Goal: Information Seeking & Learning: Learn about a topic

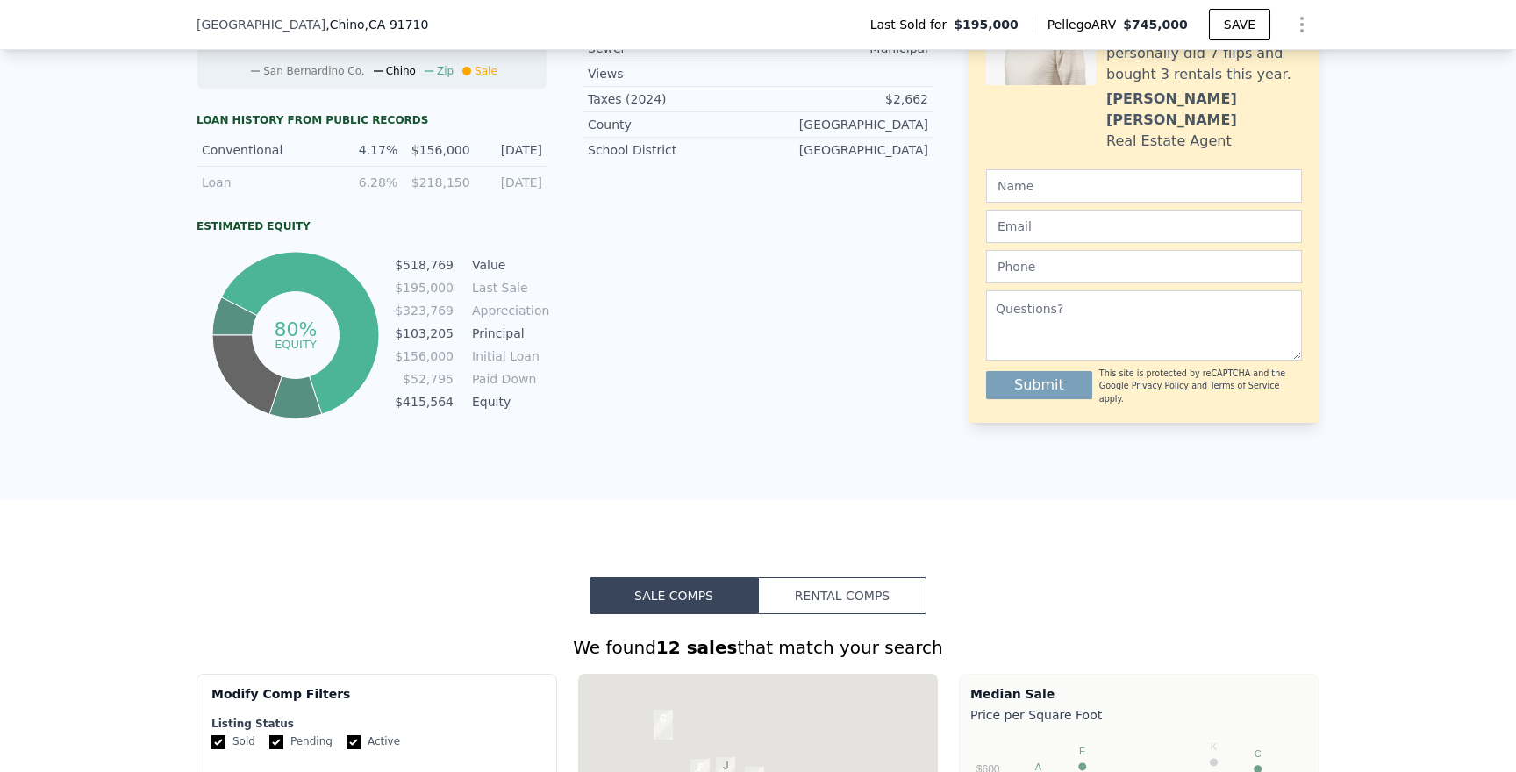
scroll to position [1691, 0]
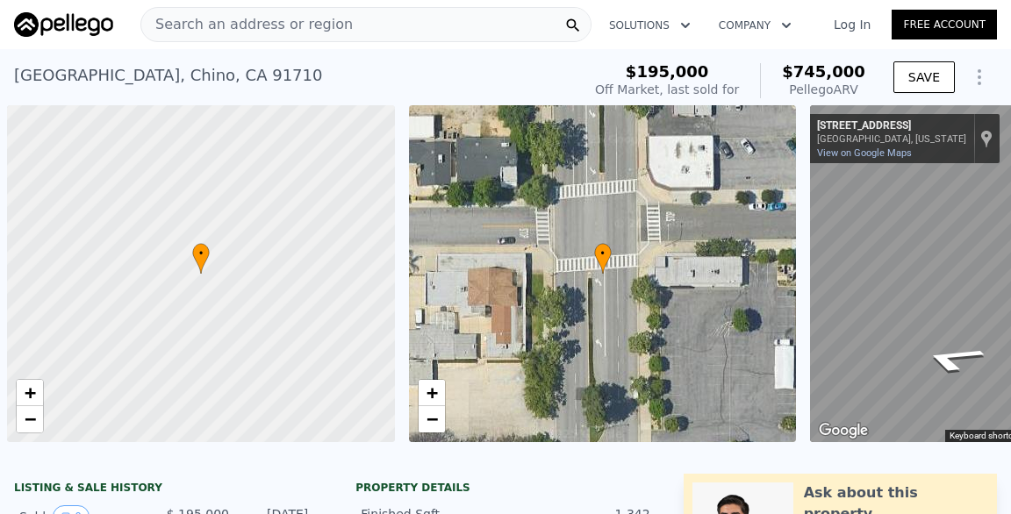
scroll to position [0, 7]
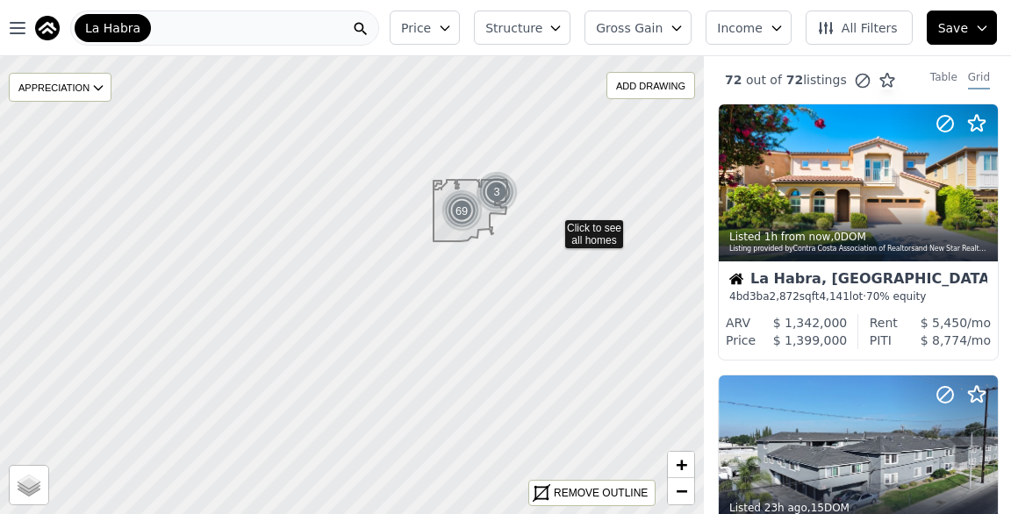
drag, startPoint x: 559, startPoint y: 214, endPoint x: 537, endPoint y: 258, distance: 49.0
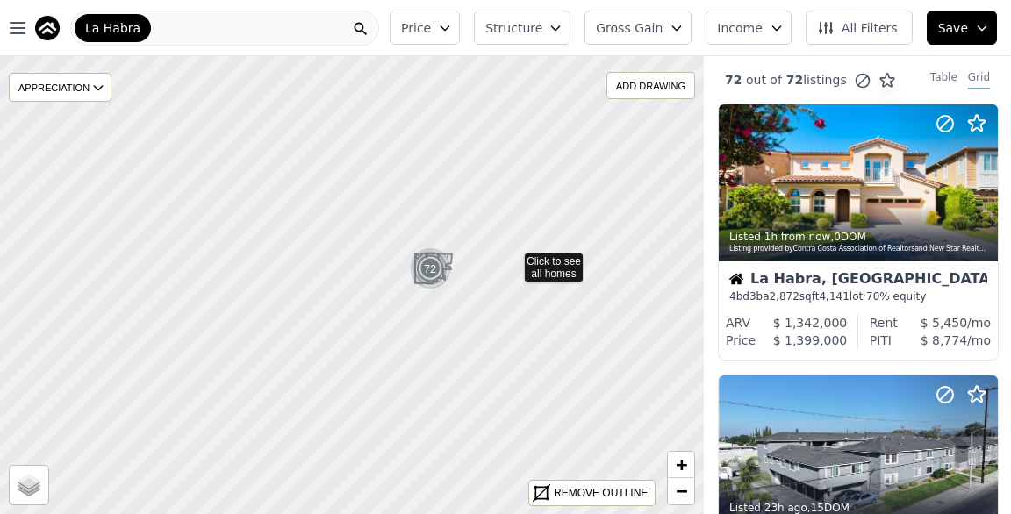
drag, startPoint x: 554, startPoint y: 233, endPoint x: 513, endPoint y: 260, distance: 48.9
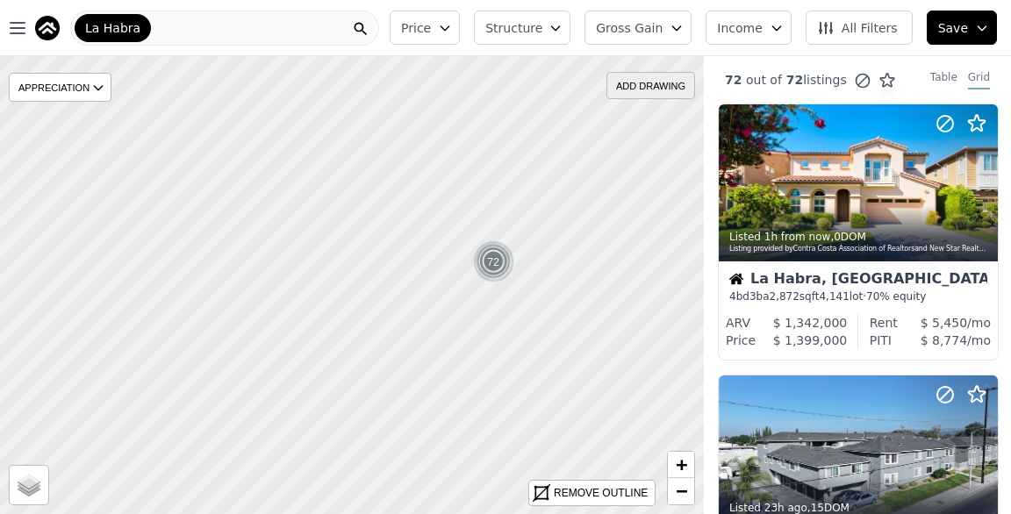
click at [654, 84] on div "ADD DRAWING" at bounding box center [650, 85] width 87 height 25
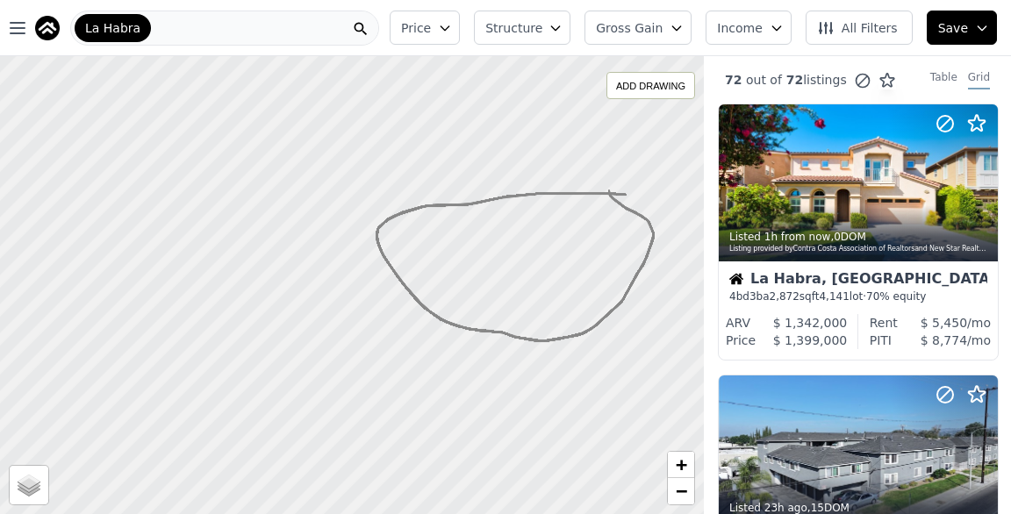
drag, startPoint x: 625, startPoint y: 195, endPoint x: 610, endPoint y: 195, distance: 15.8
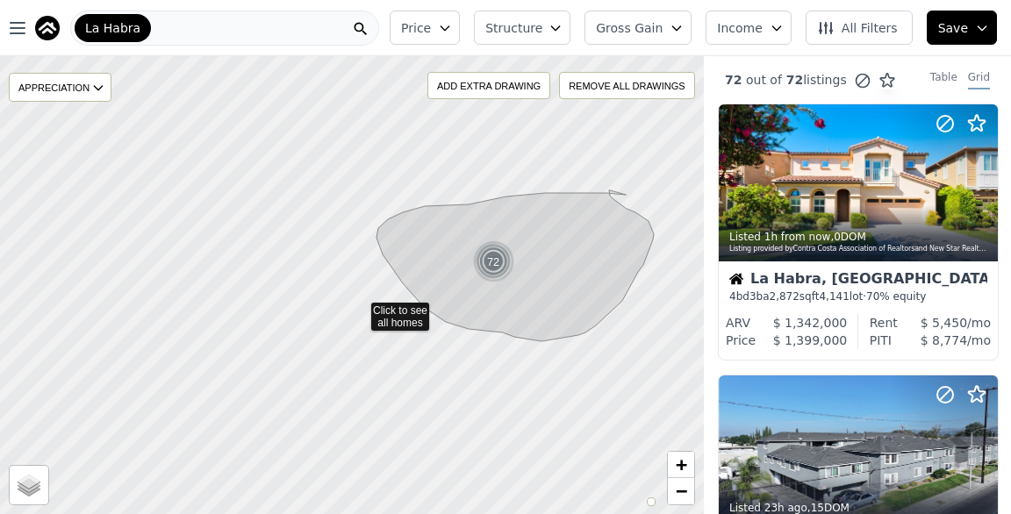
click at [359, 310] on icon at bounding box center [351, 286] width 849 height 556
click at [634, 22] on span "Gross Gain" at bounding box center [629, 28] width 67 height 18
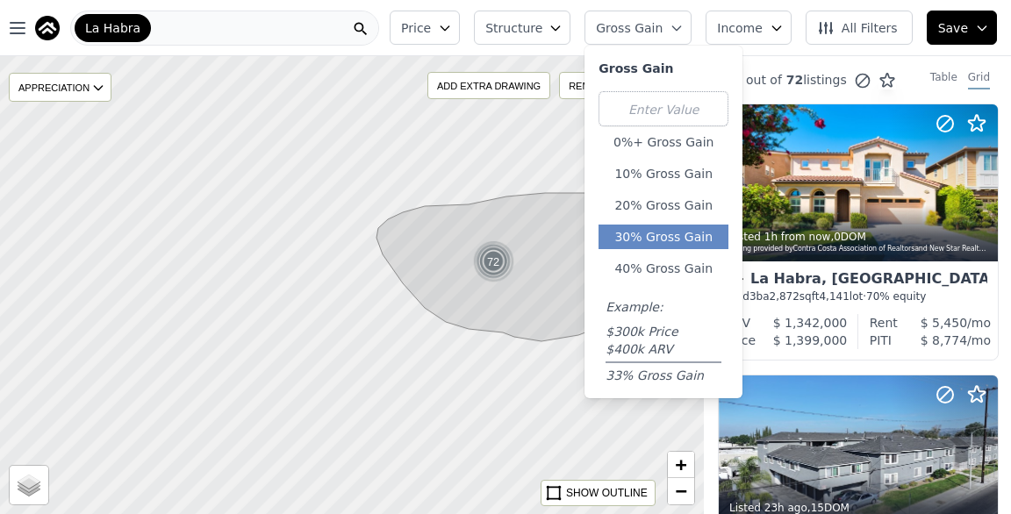
click at [666, 237] on button "30% Gross Gain" at bounding box center [663, 237] width 130 height 25
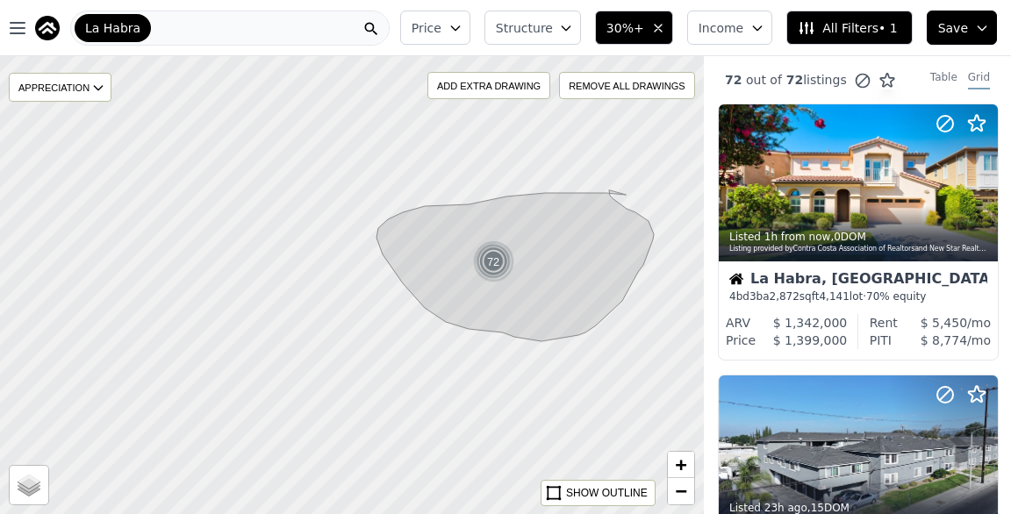
click at [364, 282] on div at bounding box center [352, 286] width 844 height 551
click at [370, 298] on div at bounding box center [352, 286] width 844 height 551
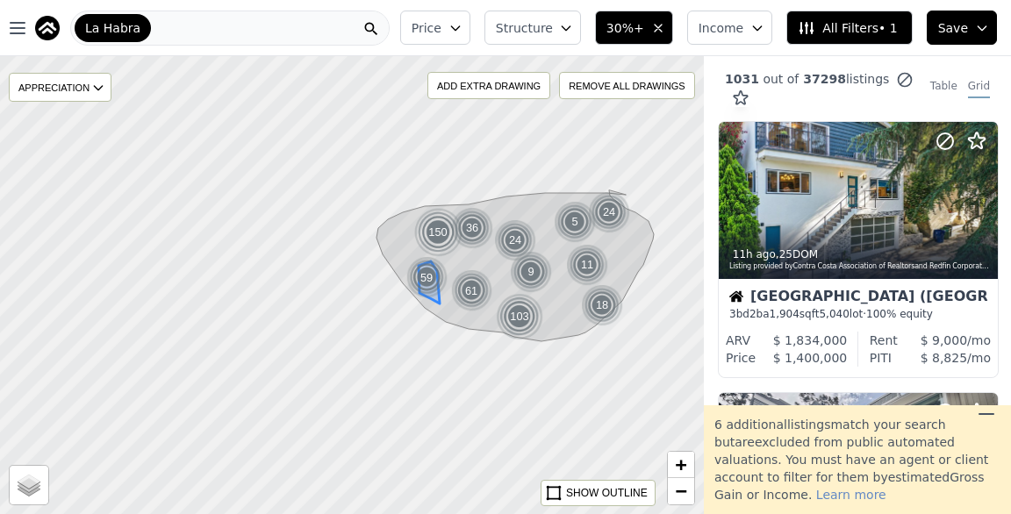
click at [411, 265] on div "59" at bounding box center [426, 277] width 45 height 45
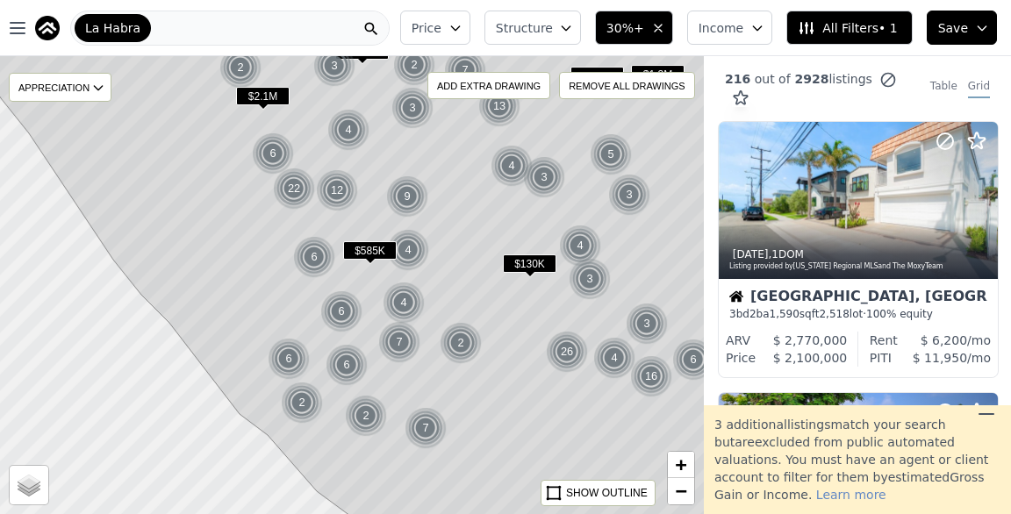
click at [987, 417] on icon at bounding box center [985, 414] width 21 height 21
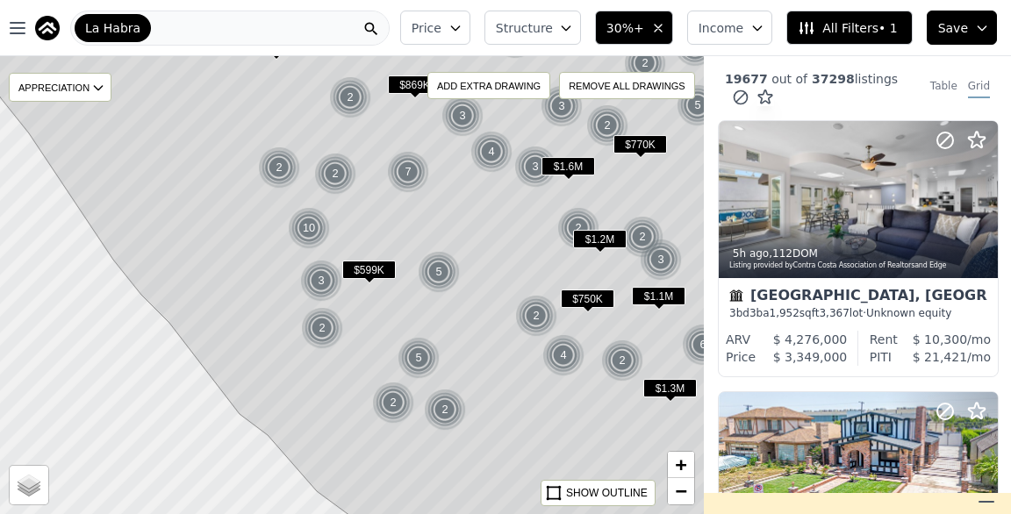
click at [470, 29] on button "Price" at bounding box center [435, 28] width 70 height 34
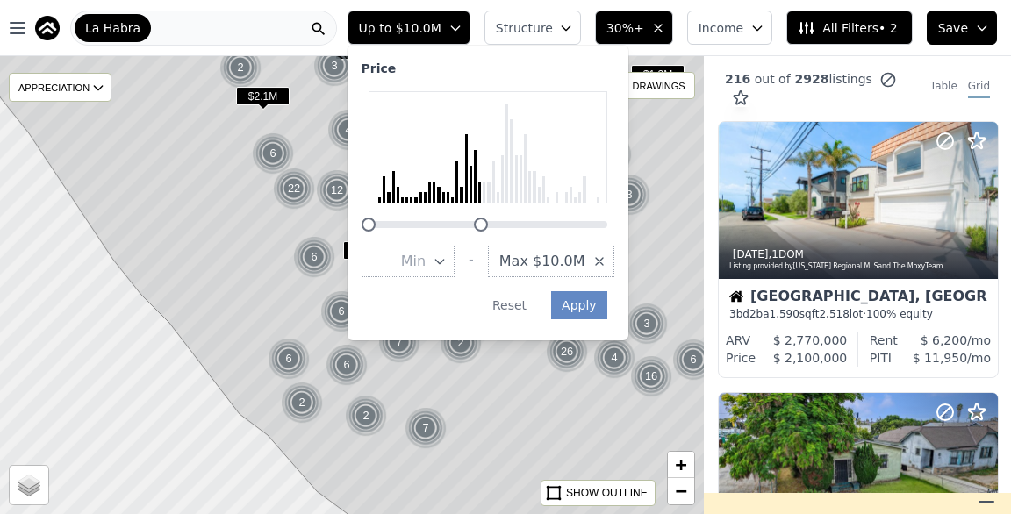
drag, startPoint x: 671, startPoint y: 225, endPoint x: 544, endPoint y: 239, distance: 128.0
click at [544, 239] on div "Price Min - Max $10.0M Apply Reset" at bounding box center [487, 193] width 281 height 295
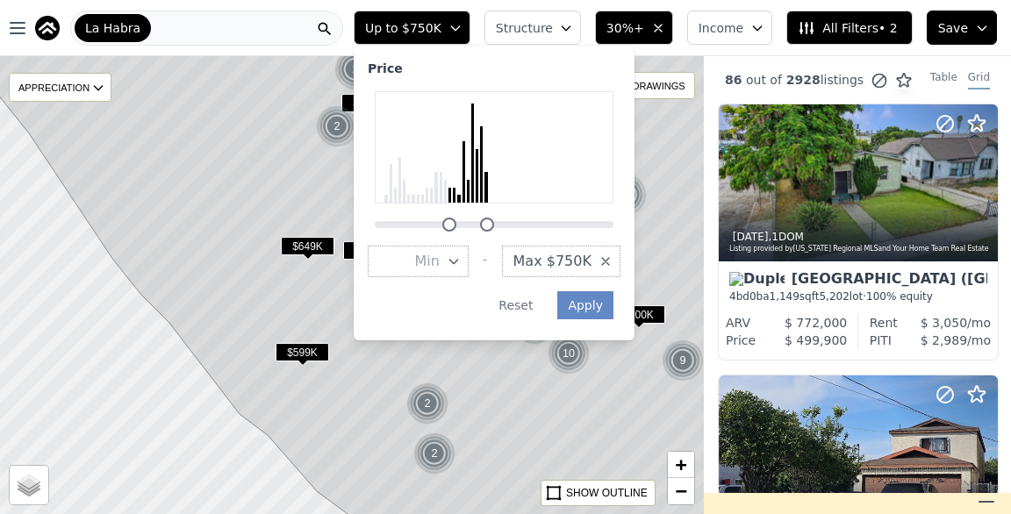
drag, startPoint x: 389, startPoint y: 225, endPoint x: 462, endPoint y: 232, distance: 74.0
click at [462, 232] on div "Price Min - Max $750K Apply Reset" at bounding box center [494, 193] width 281 height 295
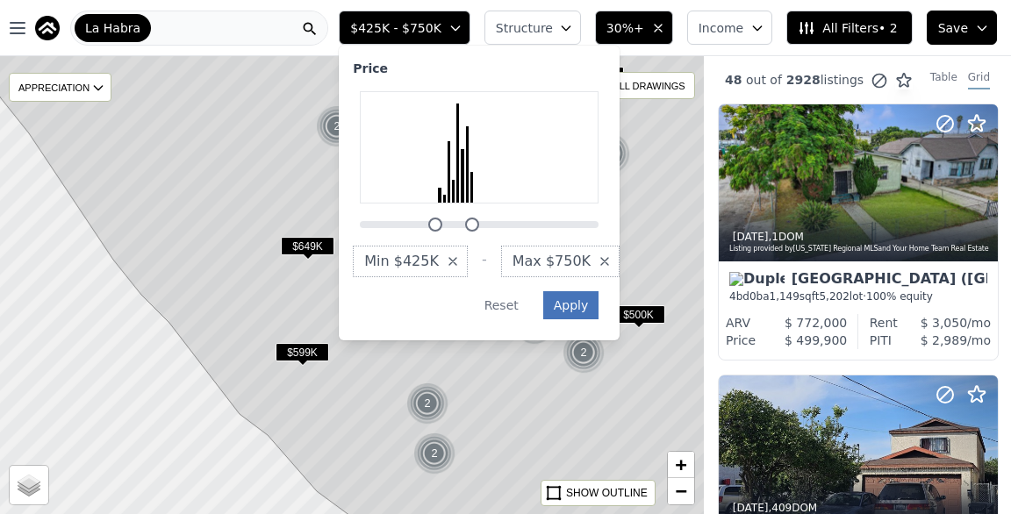
click at [590, 305] on button "Apply" at bounding box center [571, 305] width 56 height 28
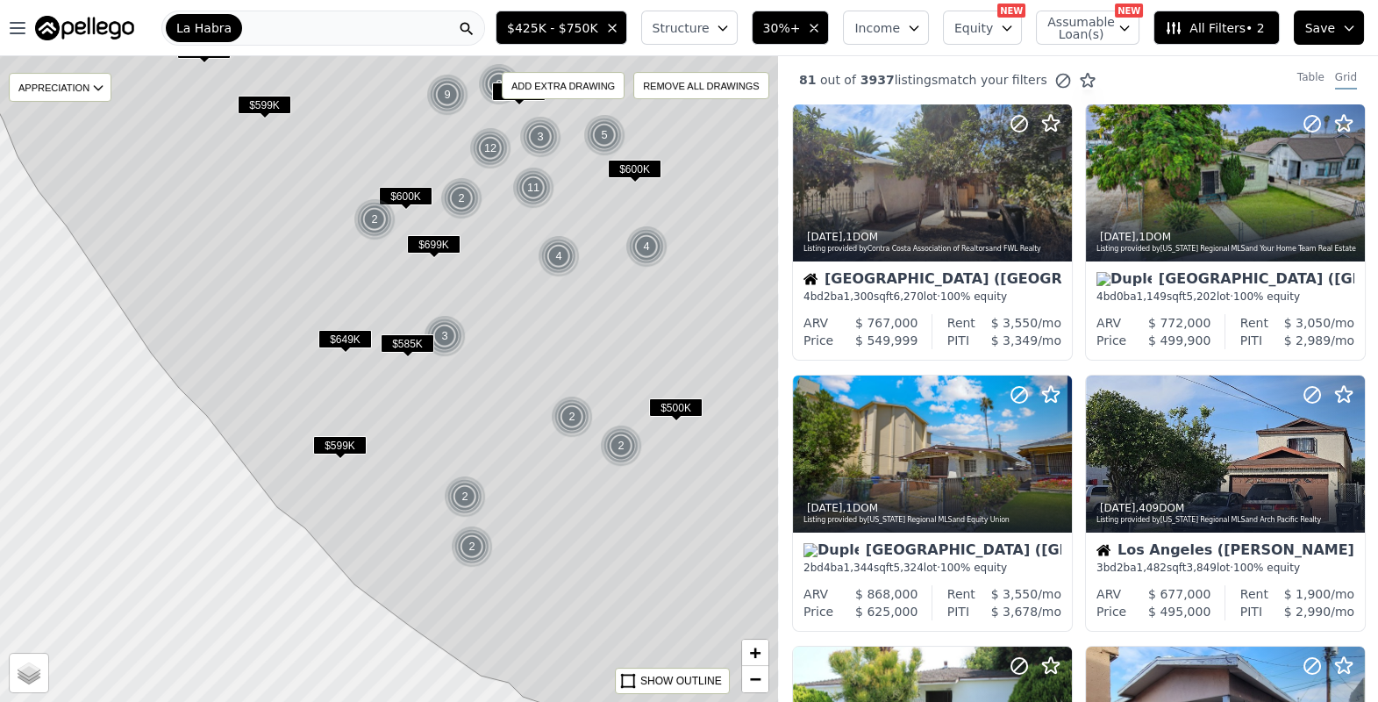
click at [689, 25] on span "Structure" at bounding box center [681, 28] width 56 height 18
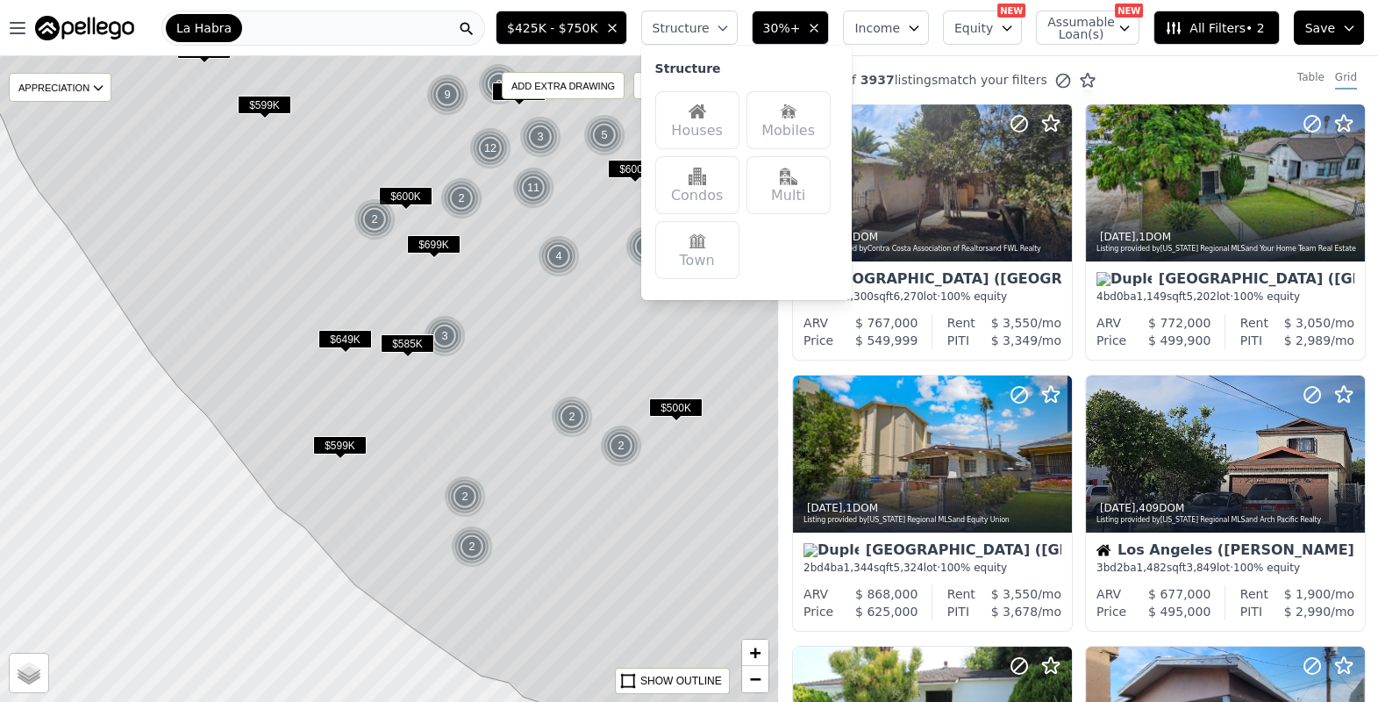
click at [732, 117] on div "Houses" at bounding box center [697, 120] width 84 height 58
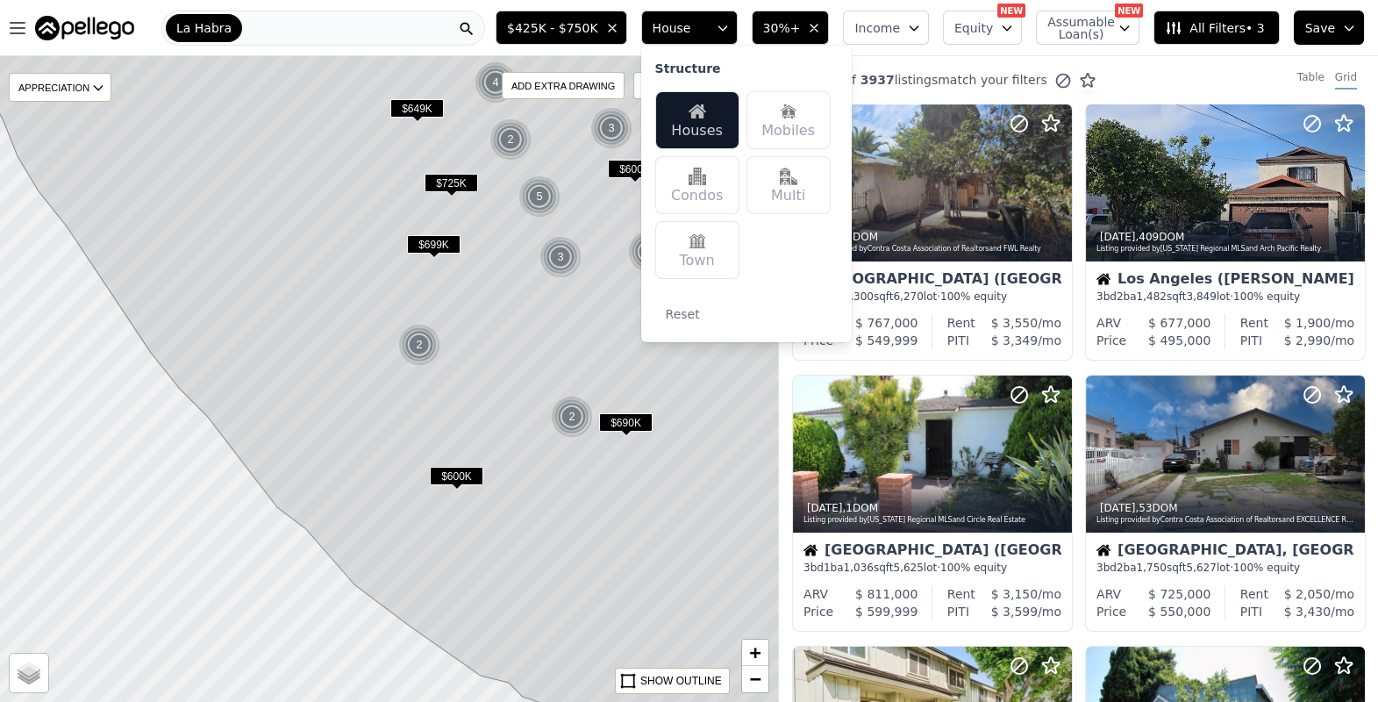
click at [799, 123] on div "Mobiles" at bounding box center [789, 120] width 84 height 58
click at [583, 29] on span "$425K - $750K" at bounding box center [552, 28] width 91 height 18
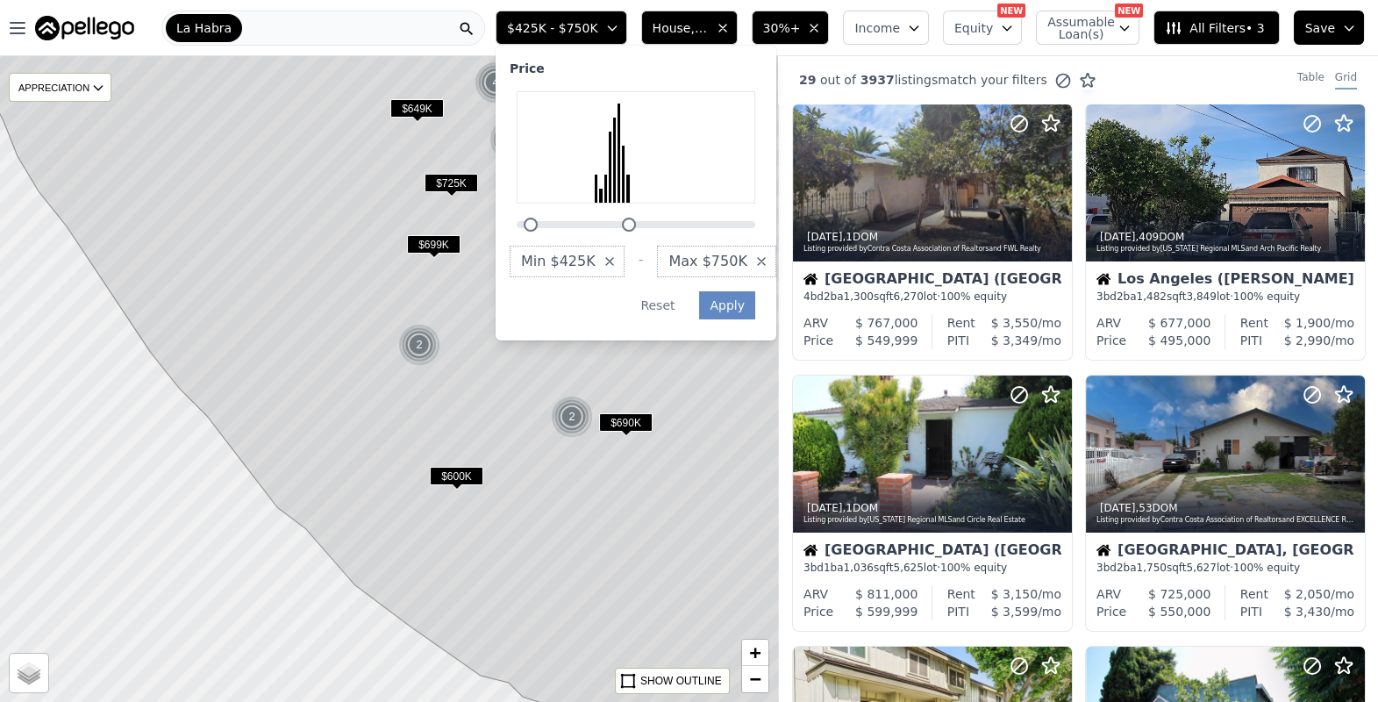
drag, startPoint x: 599, startPoint y: 221, endPoint x: 518, endPoint y: 218, distance: 80.8
click at [518, 218] on div "Price Min $425K - Max $750K Apply Reset" at bounding box center [636, 193] width 281 height 295
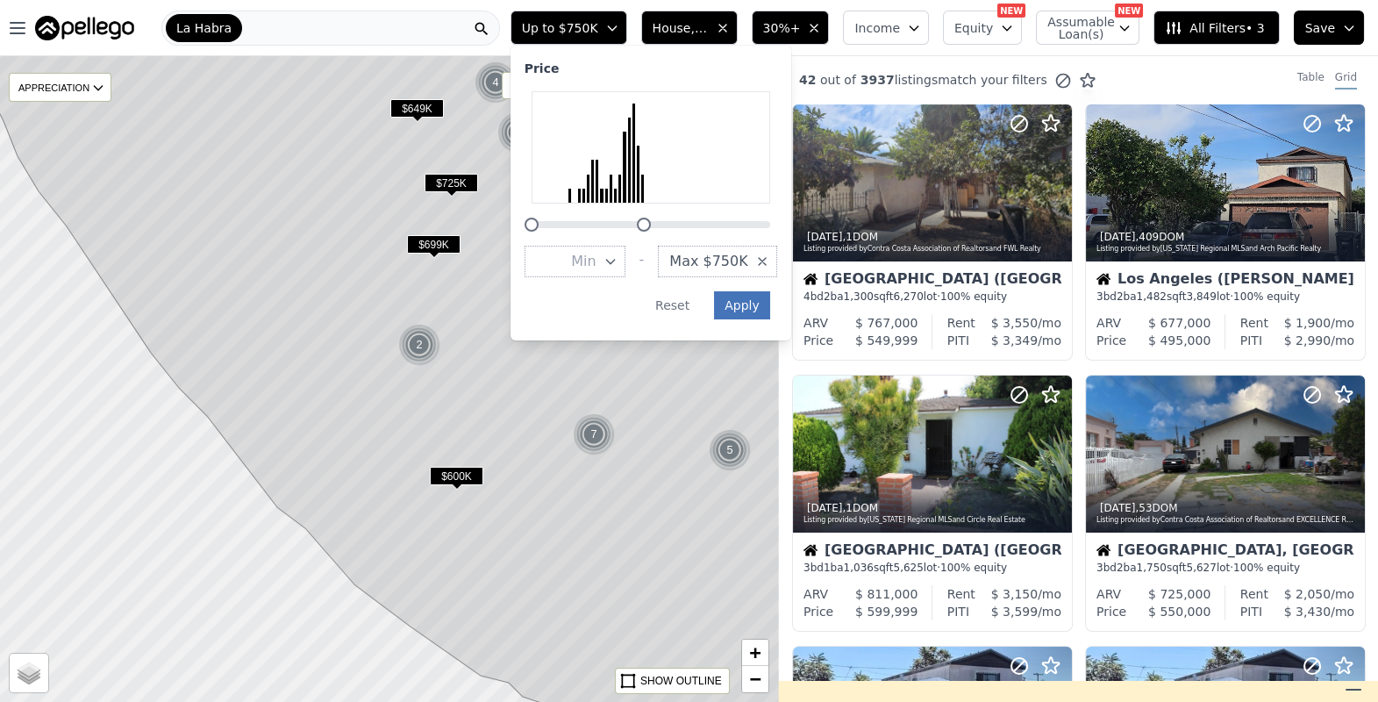
click at [770, 311] on button "Apply" at bounding box center [742, 305] width 56 height 28
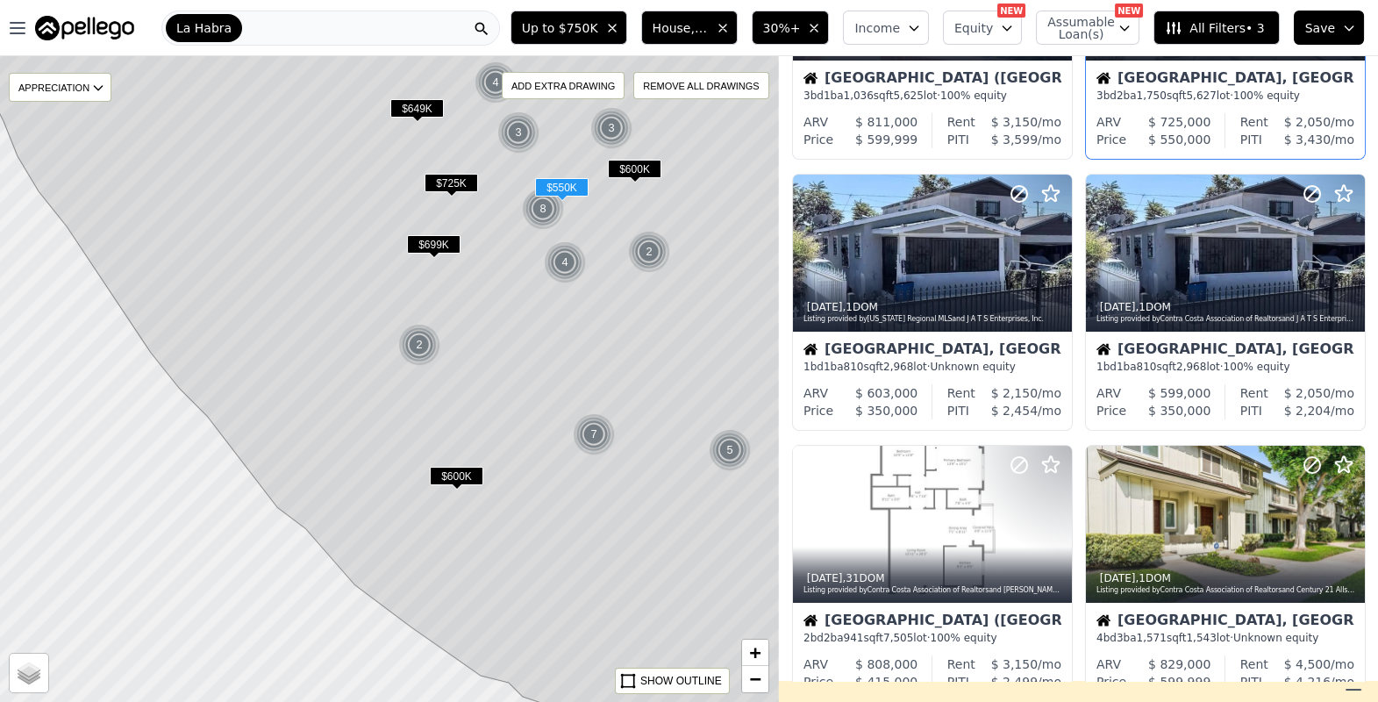
scroll to position [904, 0]
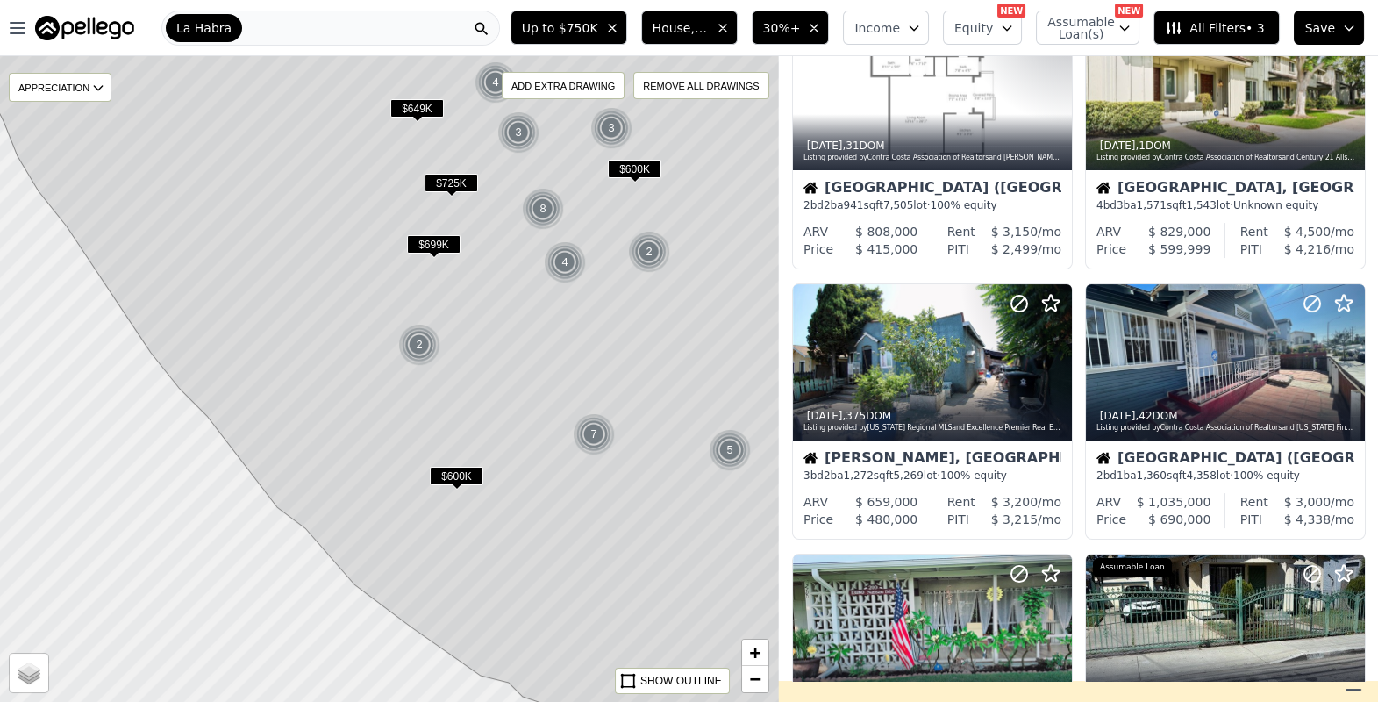
click at [794, 30] on span "30%+" at bounding box center [782, 28] width 38 height 18
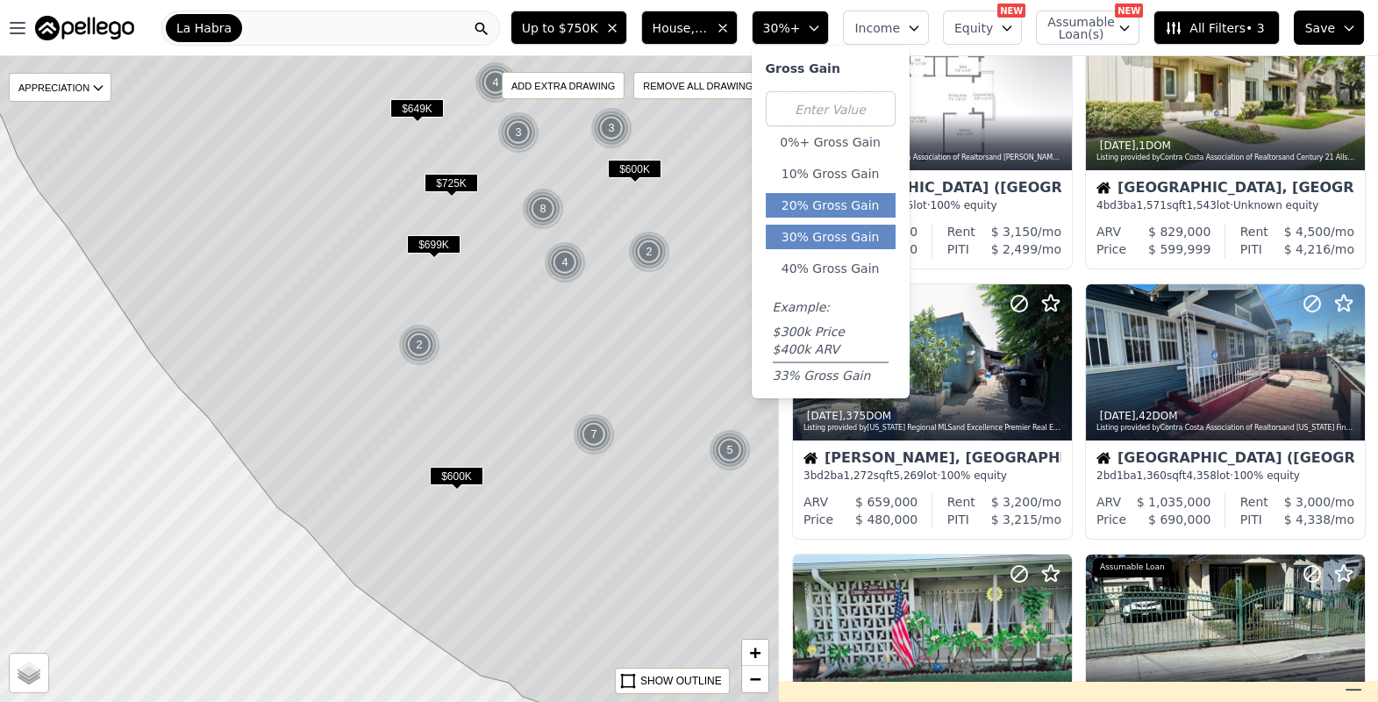
click at [861, 213] on button "20% Gross Gain" at bounding box center [831, 205] width 130 height 25
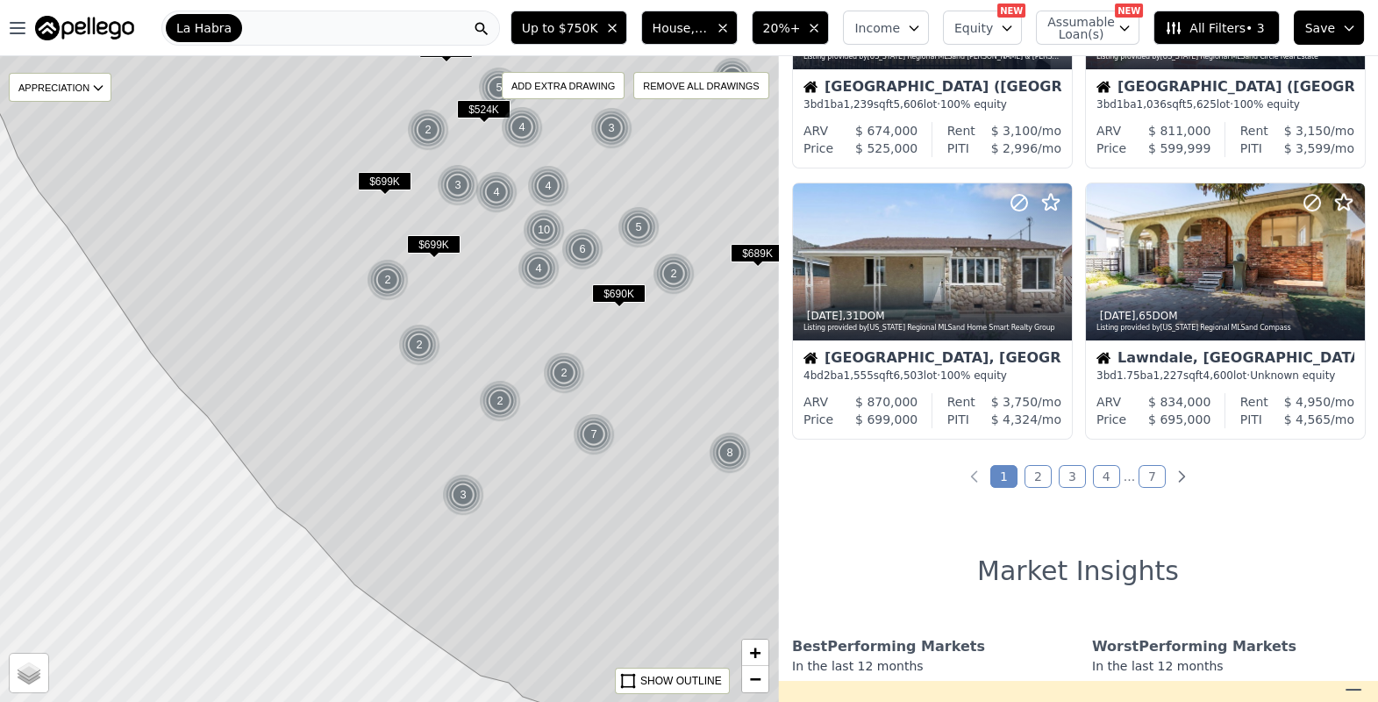
scroll to position [1273, 0]
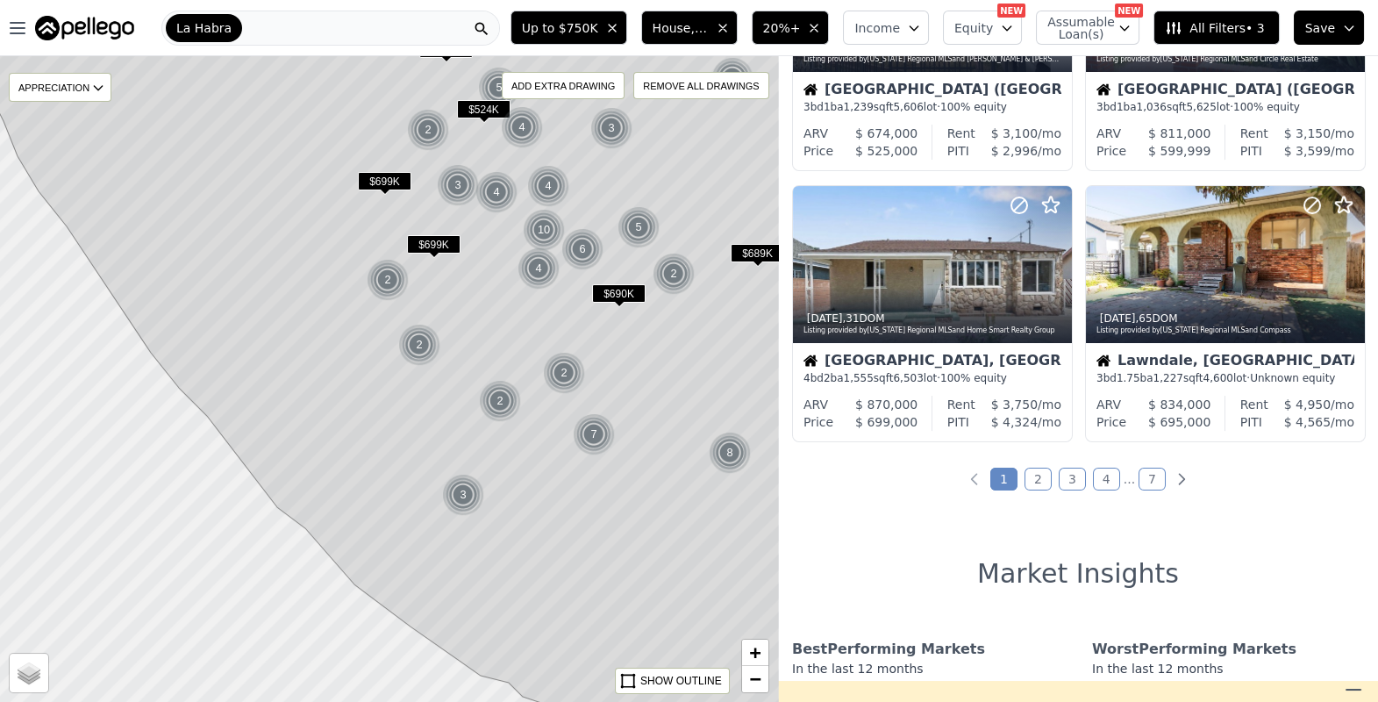
click at [1010, 484] on link "2" at bounding box center [1038, 479] width 27 height 23
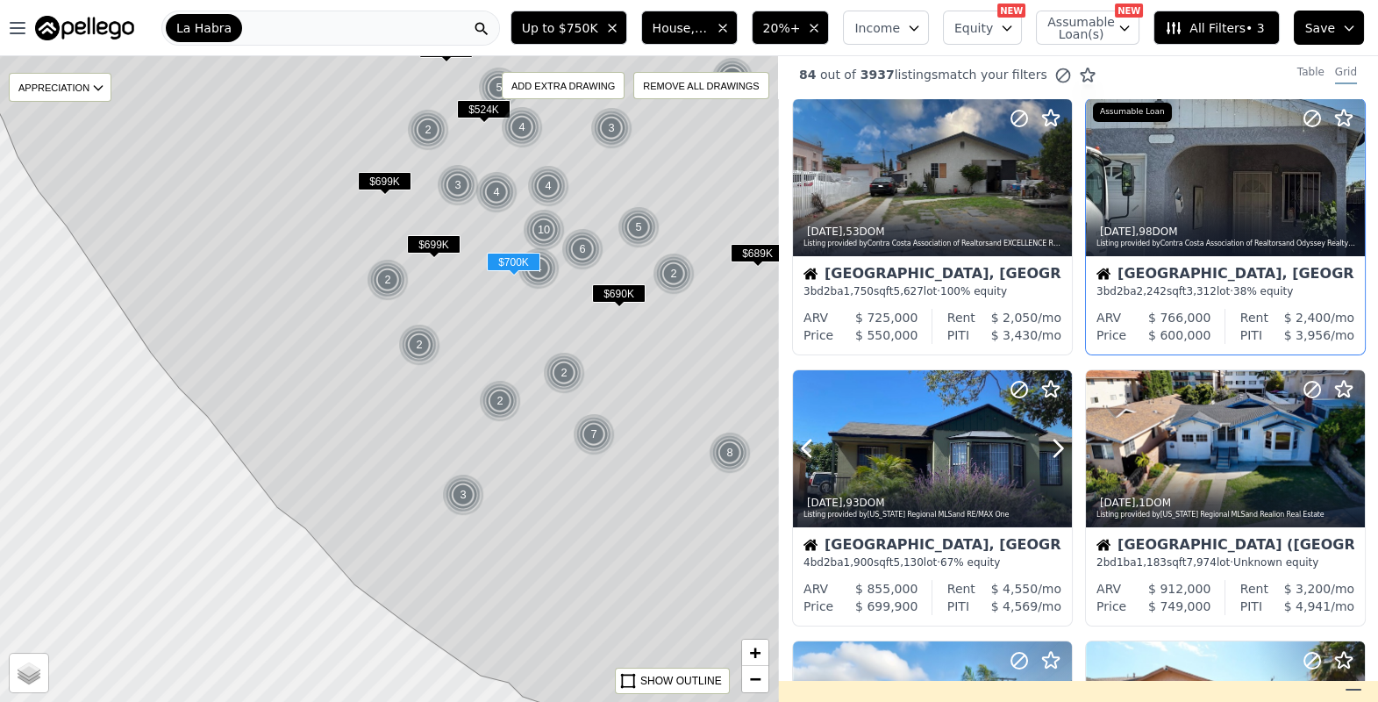
scroll to position [0, 0]
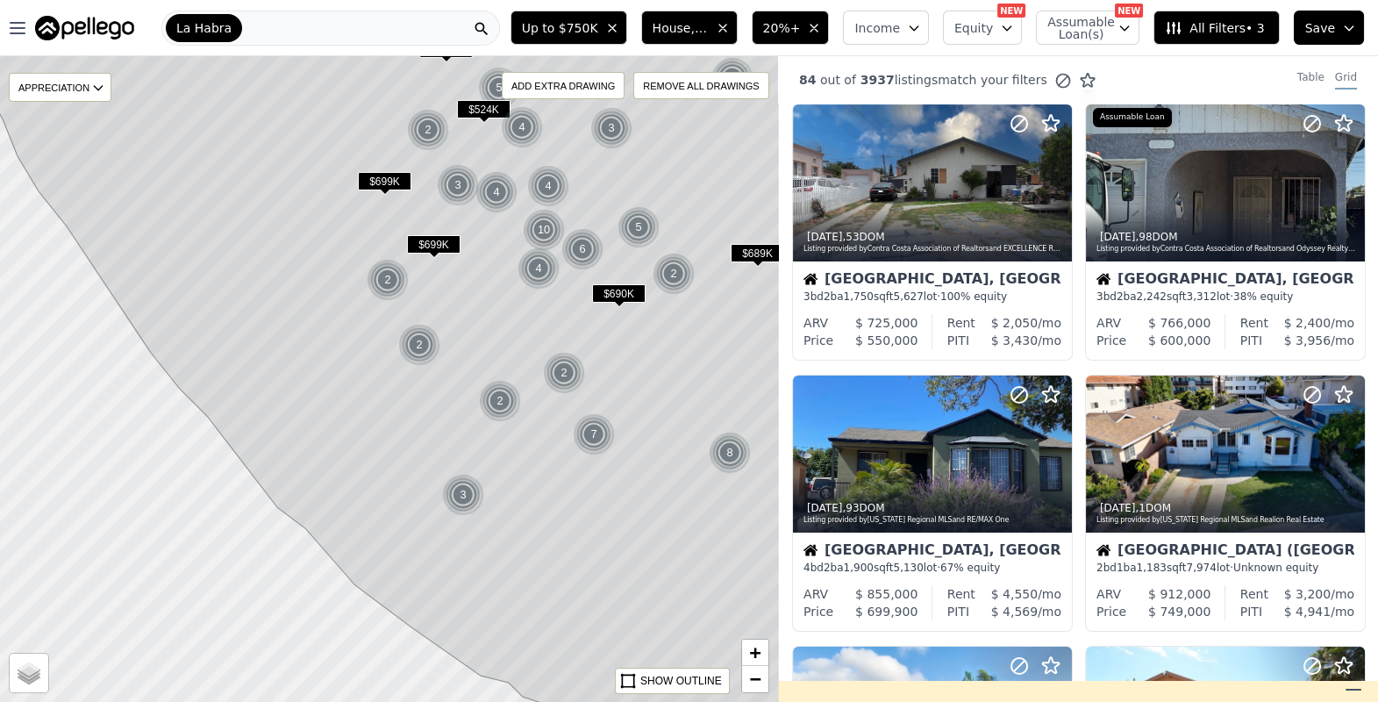
click at [1010, 37] on button "All Filters • 3" at bounding box center [1216, 28] width 125 height 34
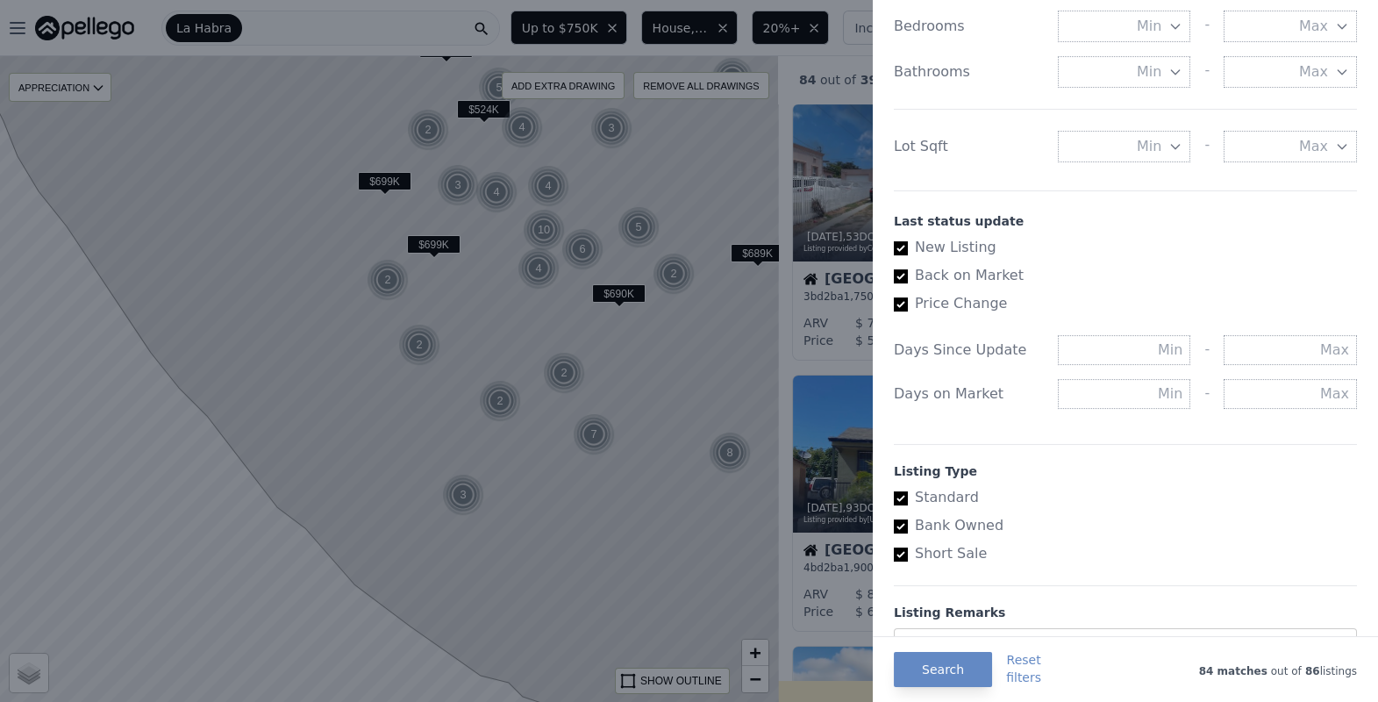
scroll to position [897, 0]
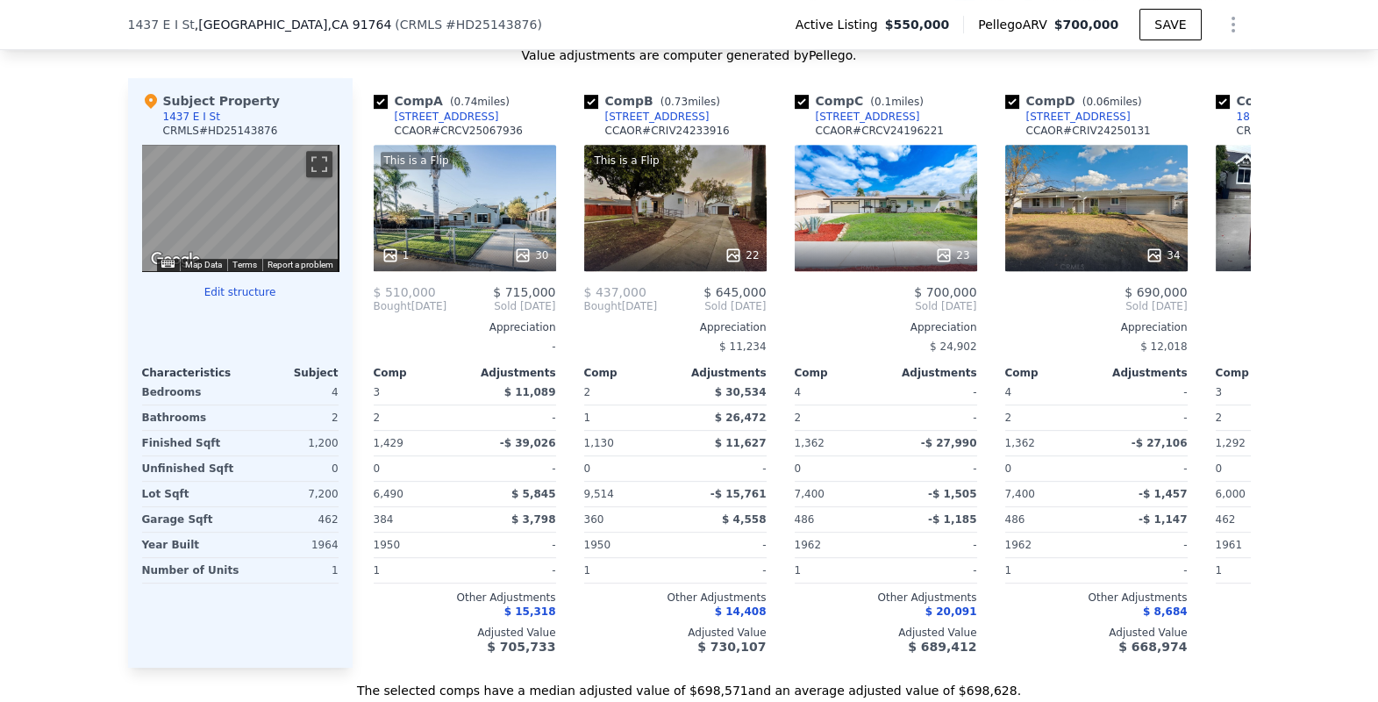
scroll to position [737, 0]
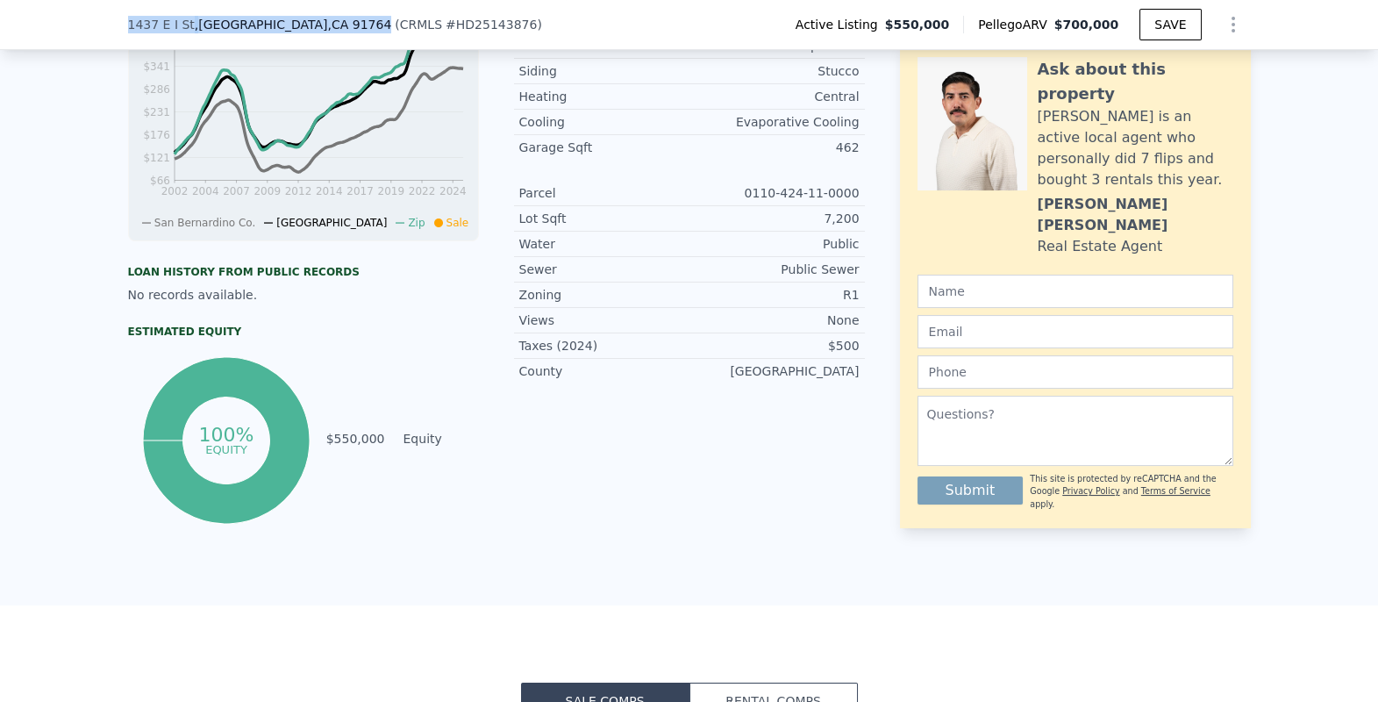
drag, startPoint x: 118, startPoint y: 23, endPoint x: 295, endPoint y: 30, distance: 177.3
click at [295, 30] on div "[STREET_ADDRESS] ( CRMLS # HD25143876 ) Active Listing $550,000 Pellego ARV $70…" at bounding box center [689, 25] width 1378 height 50
copy div "[STREET_ADDRESS]"
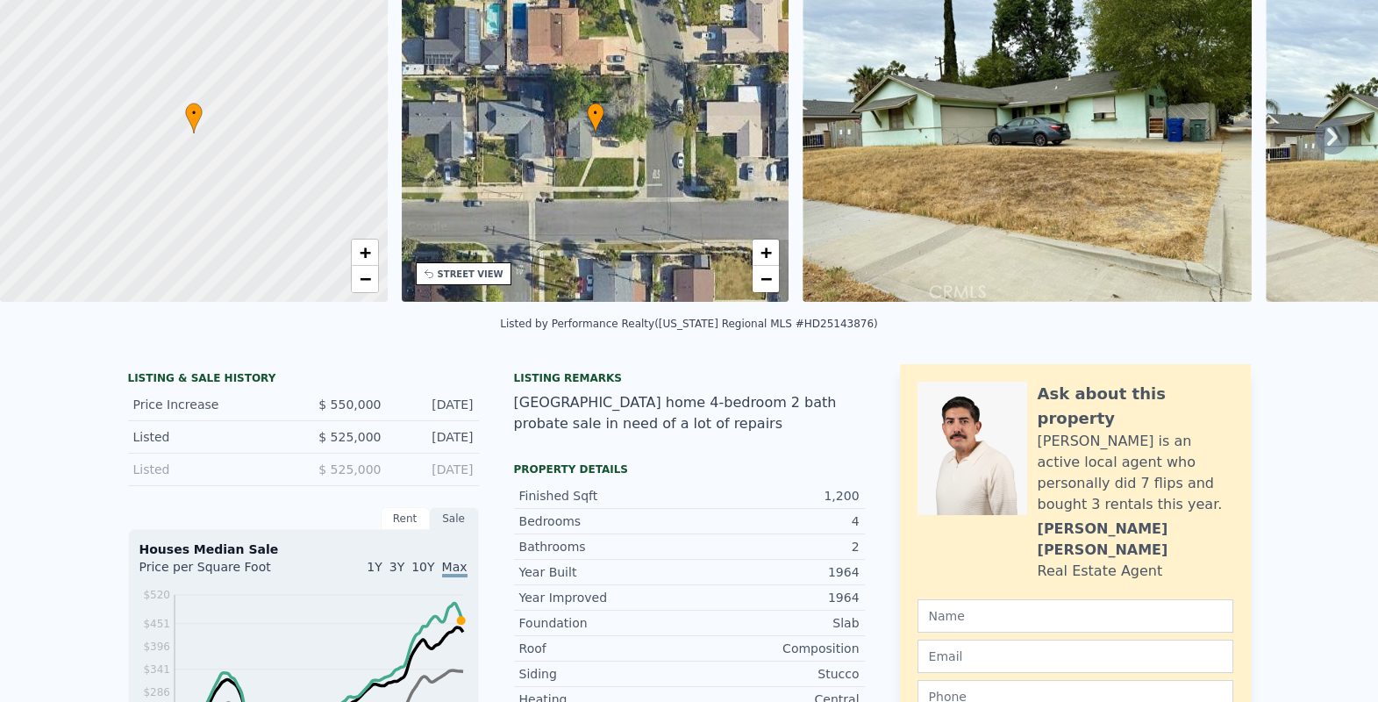
scroll to position [6, 0]
